Goal: Task Accomplishment & Management: Manage account settings

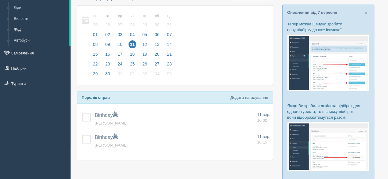
scroll to position [61, 0]
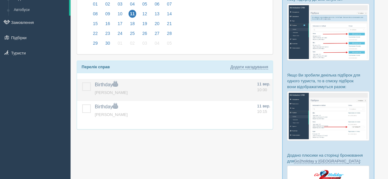
click at [82, 82] on label at bounding box center [82, 82] width 0 height 0
click at [0, 0] on input "checkbox" at bounding box center [0, 0] width 0 height 0
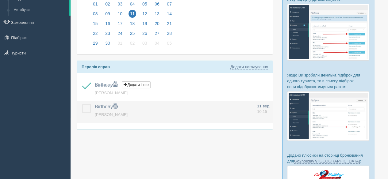
click at [82, 105] on label at bounding box center [82, 105] width 0 height 0
click at [0, 0] on input "checkbox" at bounding box center [0, 0] width 0 height 0
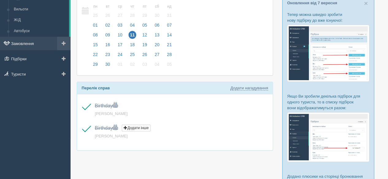
scroll to position [31, 0]
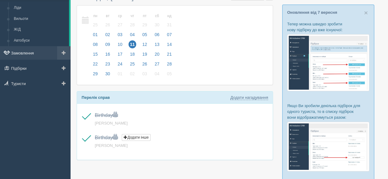
click at [25, 50] on link "Замовлення" at bounding box center [35, 52] width 71 height 13
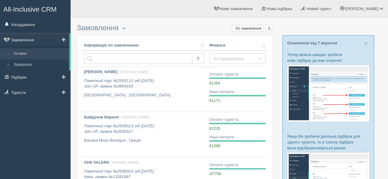
click at [30, 39] on link "Замовлення" at bounding box center [34, 39] width 69 height 13
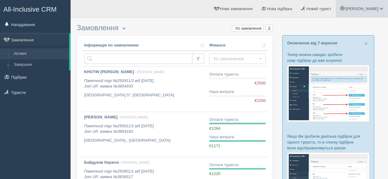
drag, startPoint x: 379, startPoint y: 8, endPoint x: 363, endPoint y: 32, distance: 28.9
click at [379, 8] on span at bounding box center [381, 8] width 4 height 4
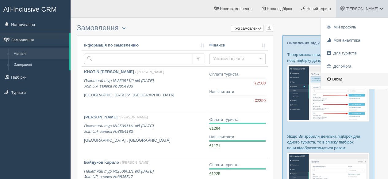
click at [339, 80] on link "Вихід" at bounding box center [354, 79] width 67 height 13
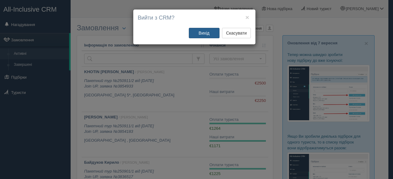
click at [204, 34] on button "Вихід" at bounding box center [204, 33] width 31 height 10
